Goal: Task Accomplishment & Management: Use online tool/utility

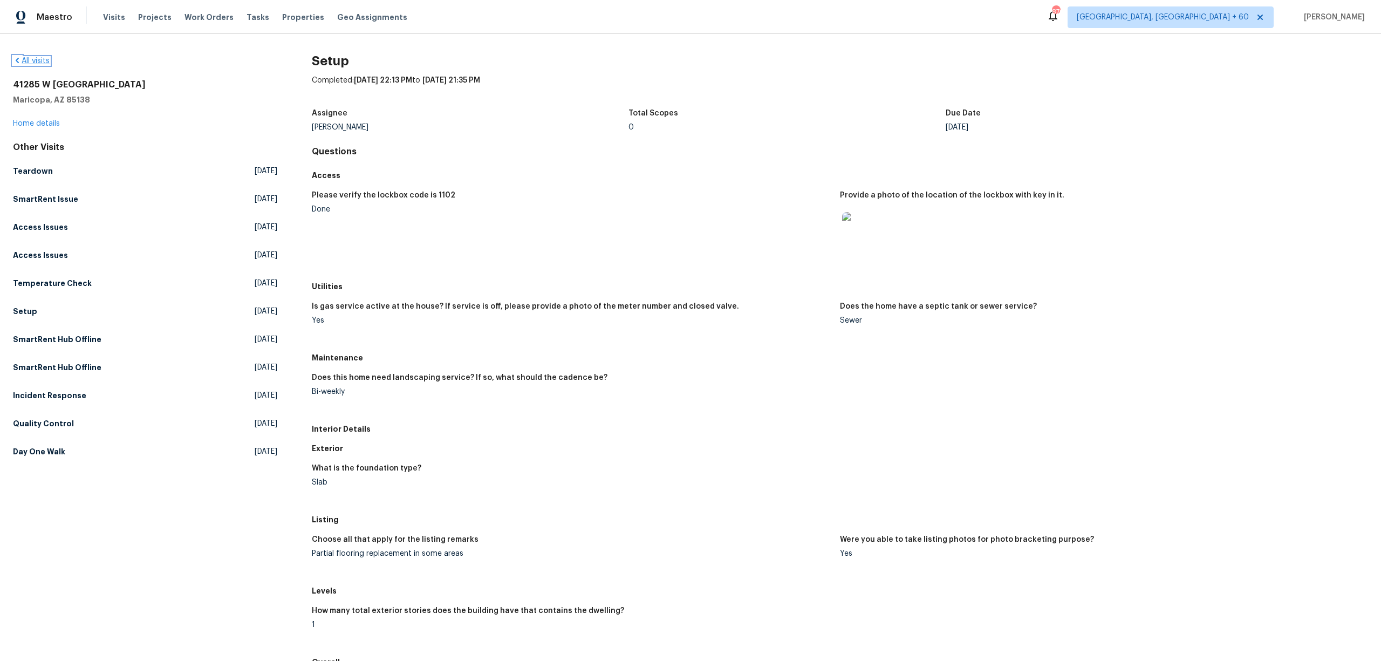
click at [35, 60] on link "All visits" at bounding box center [31, 61] width 37 height 8
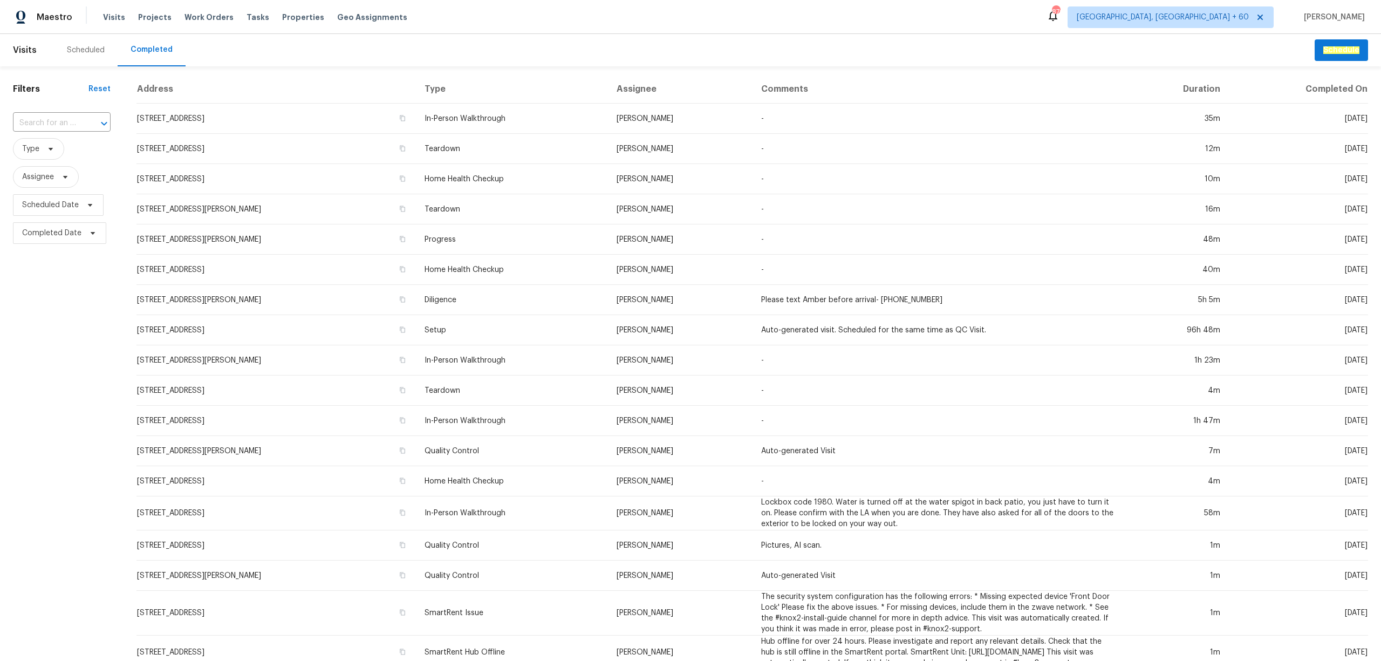
click at [50, 119] on input "text" at bounding box center [46, 123] width 67 height 17
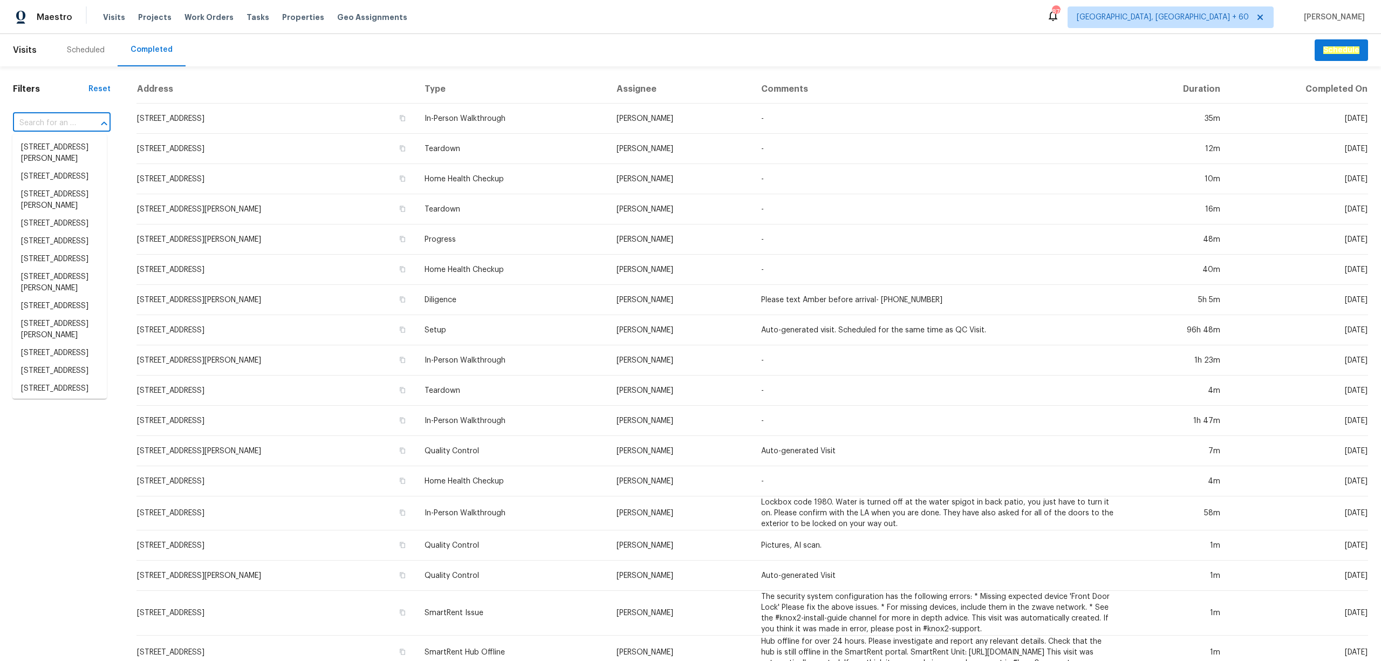
paste input "[STREET_ADDRESS][PERSON_NAME]"
type input "[STREET_ADDRESS][PERSON_NAME]"
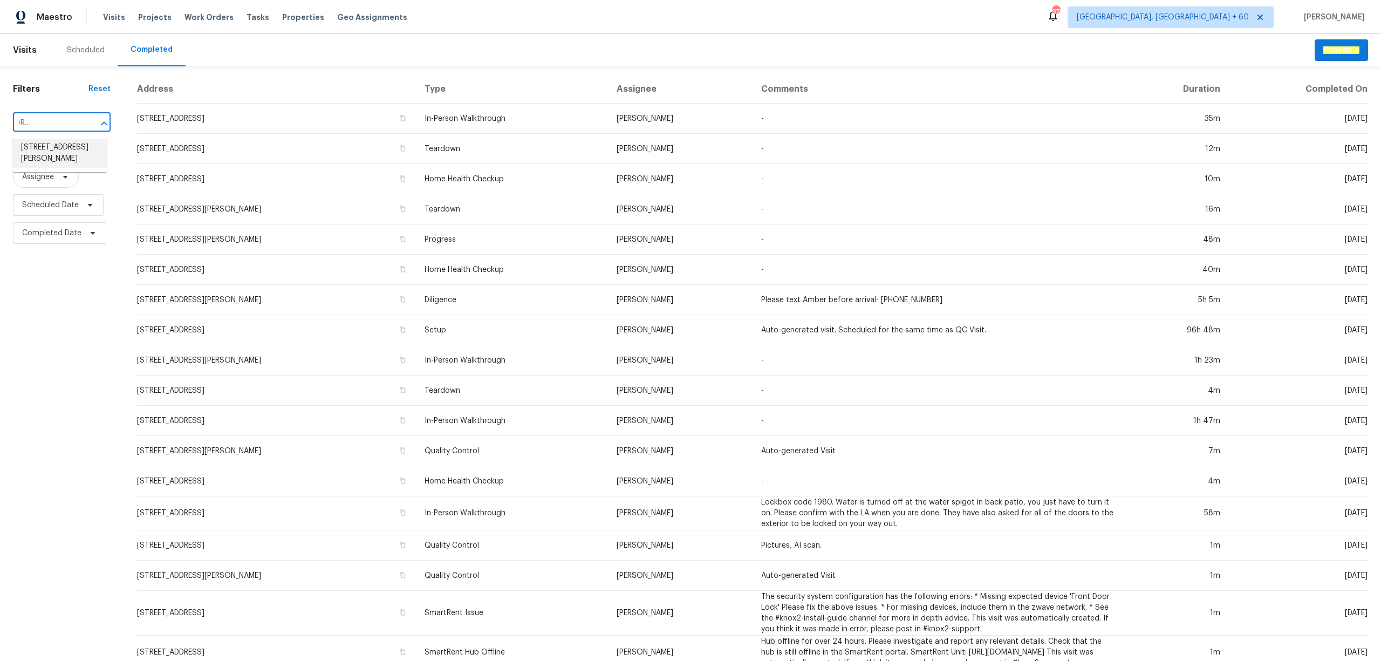
click at [59, 150] on li "[STREET_ADDRESS][PERSON_NAME]" at bounding box center [59, 153] width 94 height 29
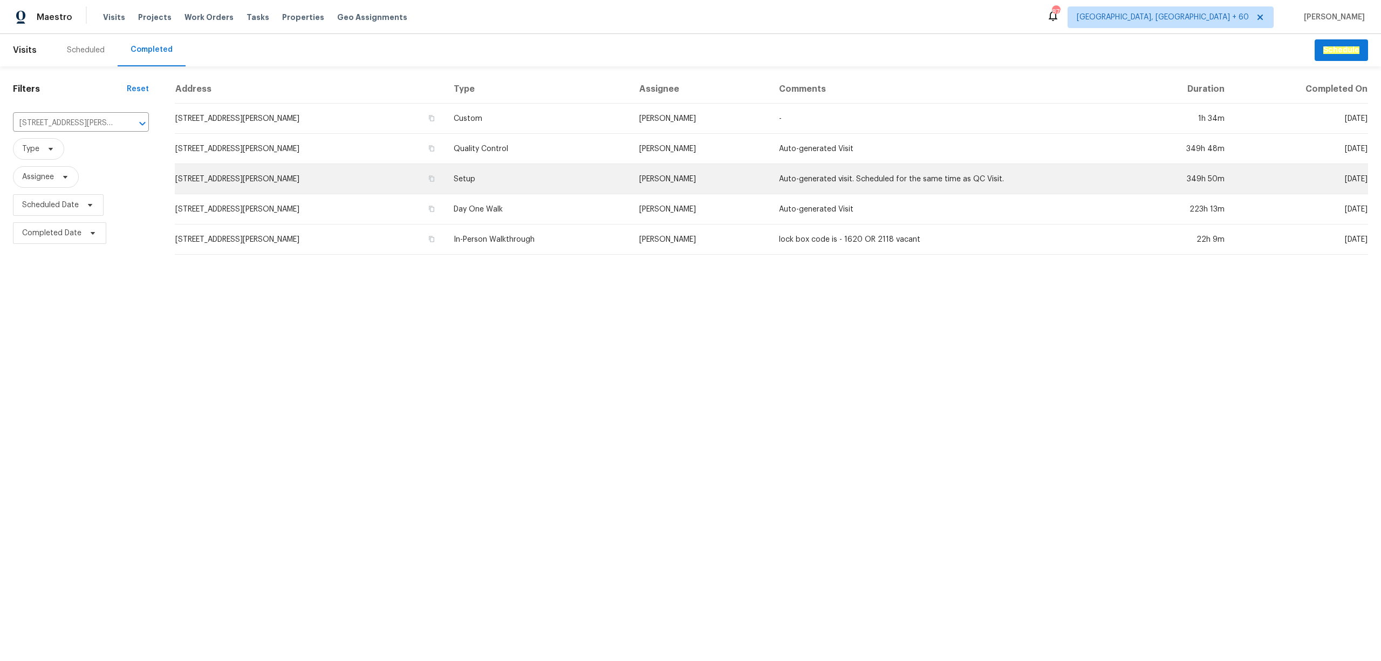
click at [445, 173] on td "Setup" at bounding box center [538, 179] width 186 height 30
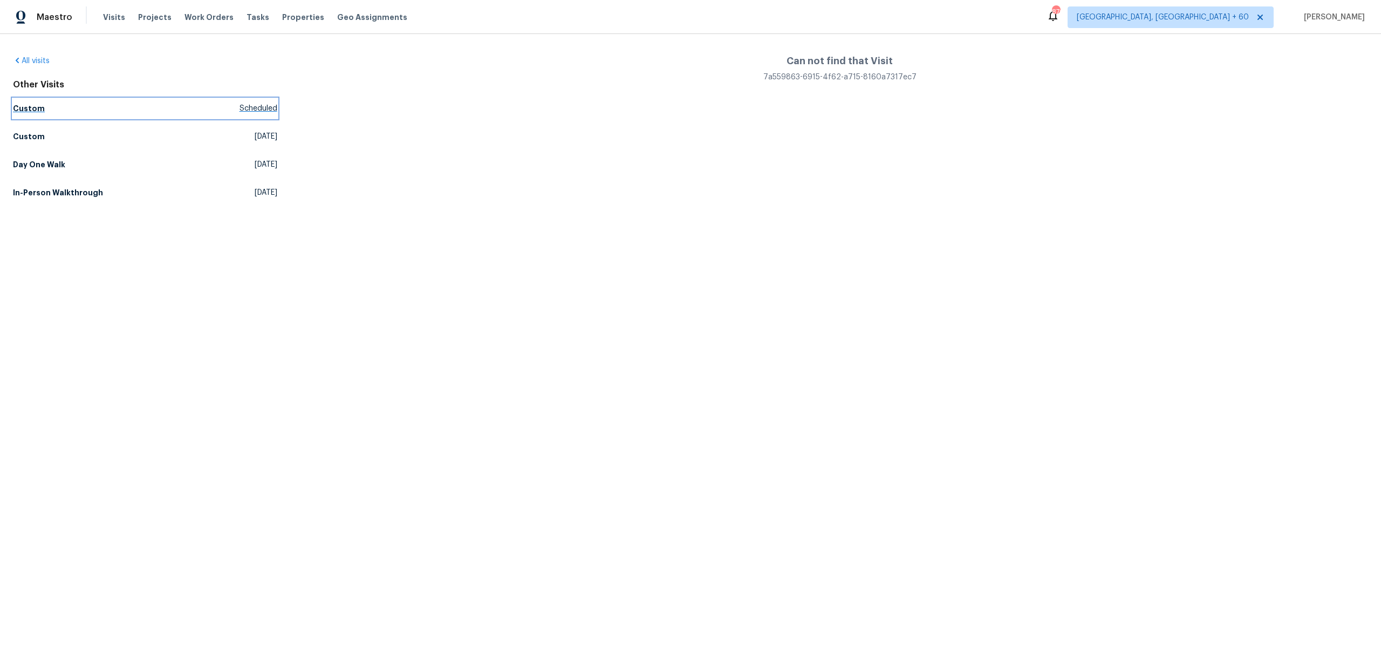
click at [29, 108] on h5 "Custom" at bounding box center [29, 108] width 32 height 11
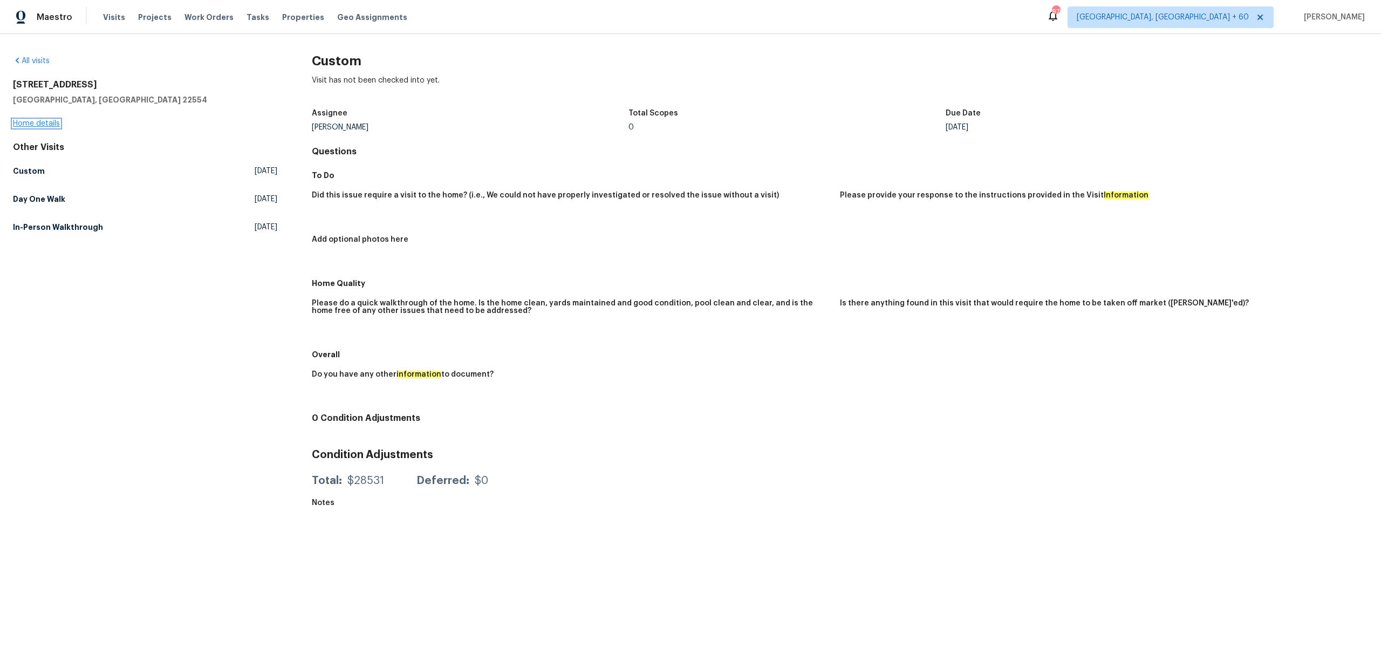
click at [39, 126] on link "Home details" at bounding box center [36, 124] width 47 height 8
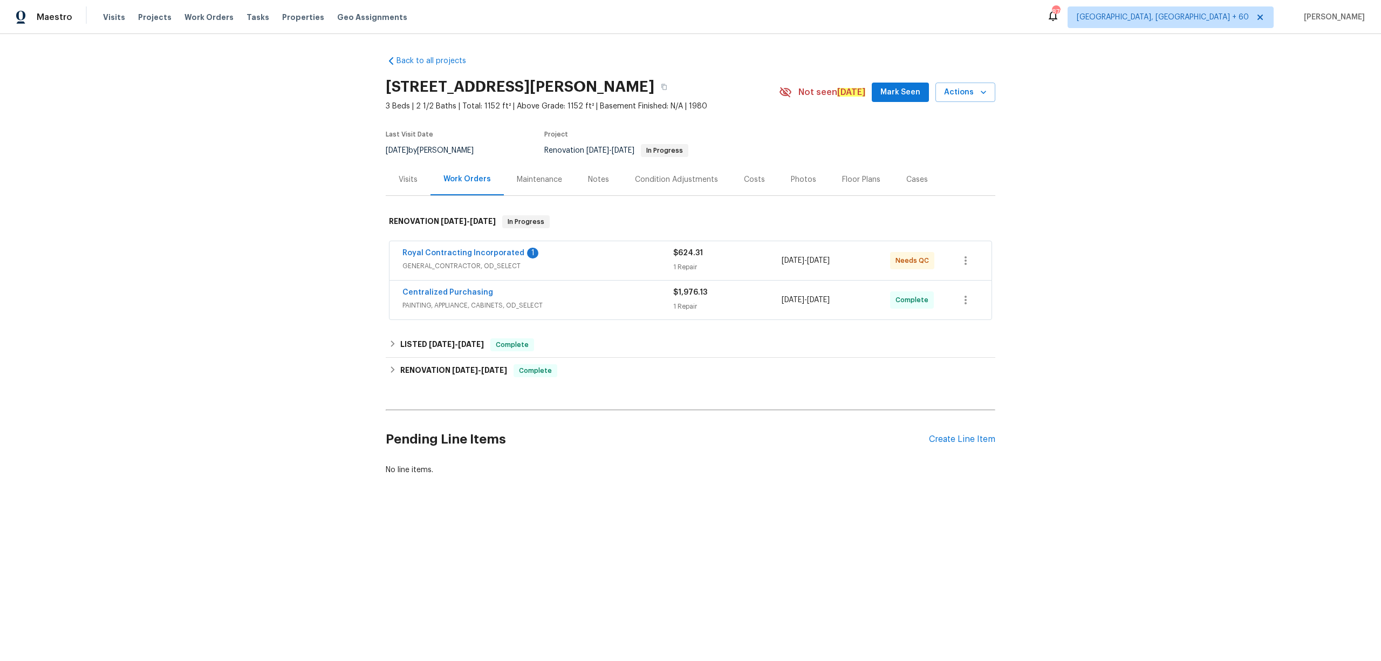
click at [778, 188] on div "Photos" at bounding box center [803, 179] width 51 height 32
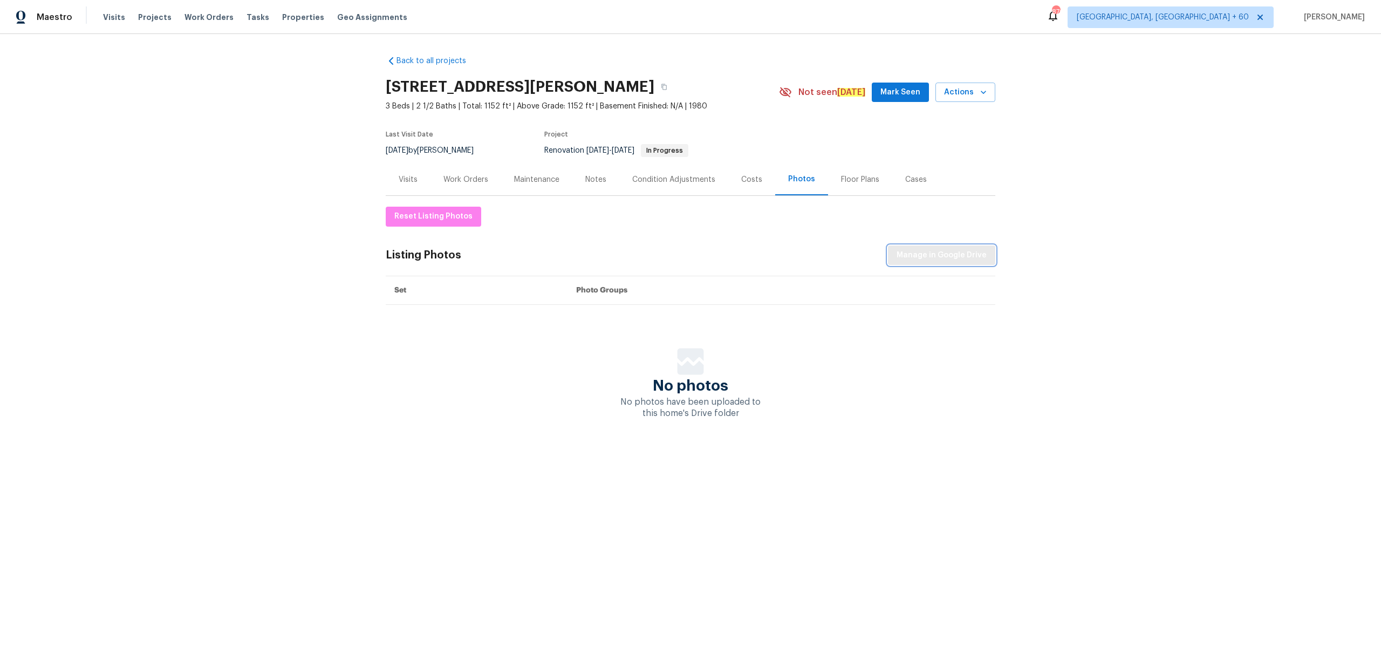
click at [899, 259] on span "Manage in Google Drive" at bounding box center [942, 255] width 90 height 13
